Goal: Information Seeking & Learning: Learn about a topic

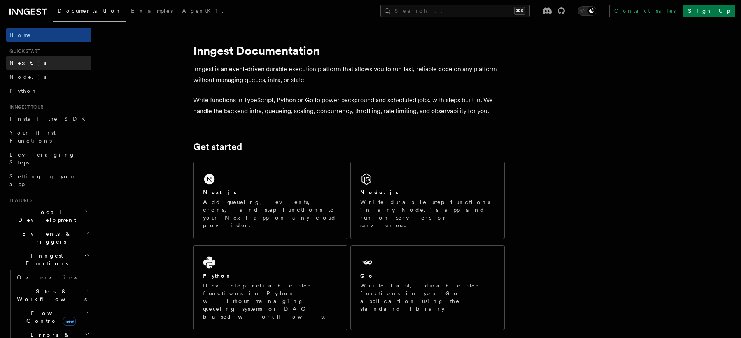
click at [19, 60] on span "Next.js" at bounding box center [27, 63] width 37 height 6
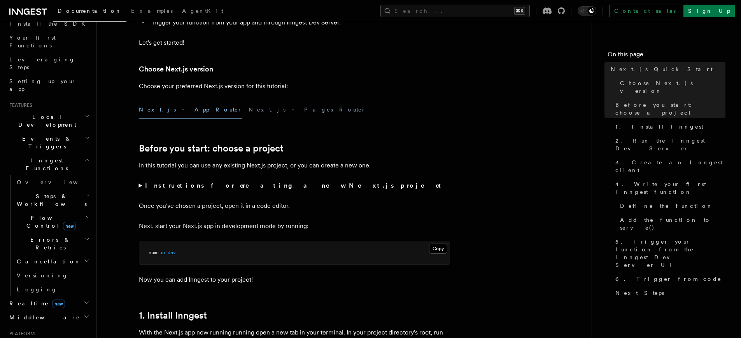
scroll to position [179, 0]
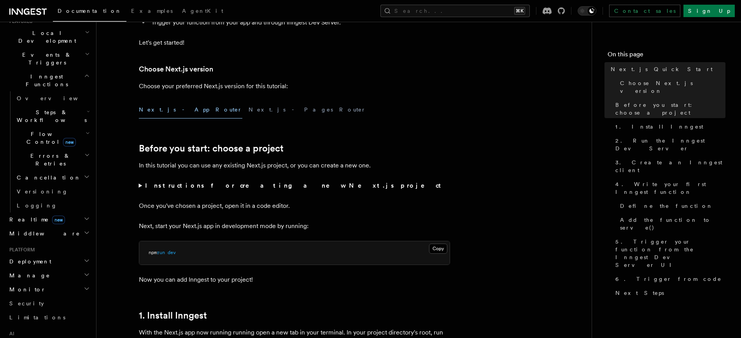
click at [84, 216] on icon "button" at bounding box center [87, 219] width 6 height 6
click at [69, 241] on link "React hooks / Next.js" at bounding box center [53, 252] width 78 height 22
